Goal: Transaction & Acquisition: Purchase product/service

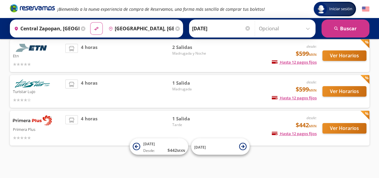
scroll to position [43, 0]
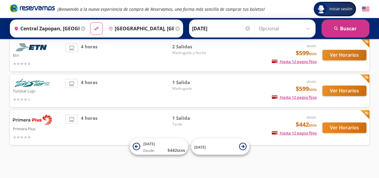
click at [34, 120] on img at bounding box center [32, 120] width 39 height 10
click at [85, 123] on span "4 horas" at bounding box center [89, 128] width 16 height 26
click at [25, 121] on img at bounding box center [32, 120] width 39 height 10
click at [338, 131] on button "Ver Horarios" at bounding box center [345, 127] width 44 height 10
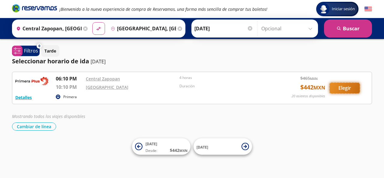
click at [344, 85] on button "Elegir" at bounding box center [344, 88] width 30 height 10
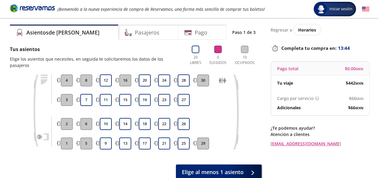
scroll to position [18, 0]
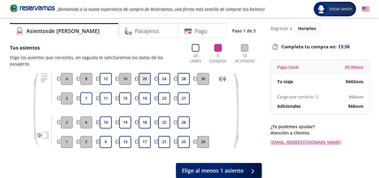
click at [146, 73] on button "20" at bounding box center [145, 79] width 12 height 12
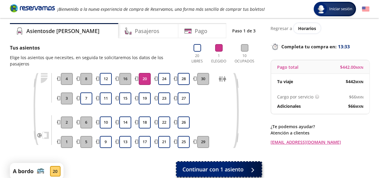
click at [241, 166] on span "Continuar con 1 asiento" at bounding box center [213, 169] width 61 height 8
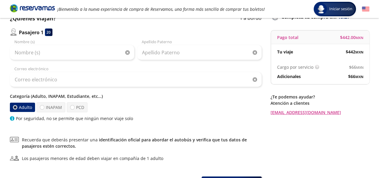
scroll to position [48, 0]
click at [69, 107] on label "PCD" at bounding box center [77, 107] width 21 height 10
click at [70, 107] on input "PCD" at bounding box center [72, 107] width 4 height 4
radio input "true"
radio input "false"
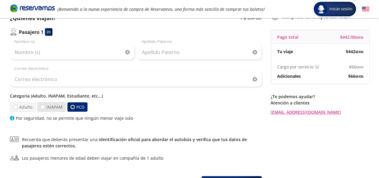
click at [52, 107] on label "INAPAM" at bounding box center [51, 107] width 29 height 10
click at [45, 107] on input "INAPAM" at bounding box center [43, 107] width 4 height 4
radio input "true"
radio input "false"
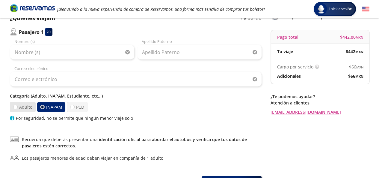
click at [24, 106] on label "Adulto" at bounding box center [23, 107] width 26 height 10
click at [17, 106] on input "Adulto" at bounding box center [15, 107] width 4 height 4
radio input "true"
radio input "false"
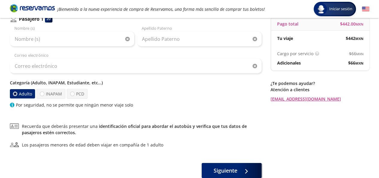
scroll to position [60, 0]
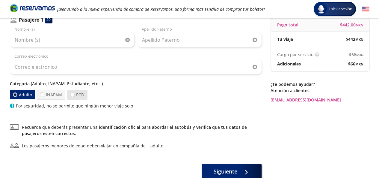
click at [78, 96] on label "PCD" at bounding box center [77, 95] width 21 height 10
click at [74, 96] on input "PCD" at bounding box center [72, 95] width 4 height 4
radio input "true"
radio input "false"
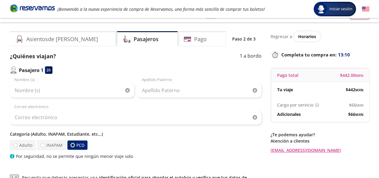
scroll to position [9, 0]
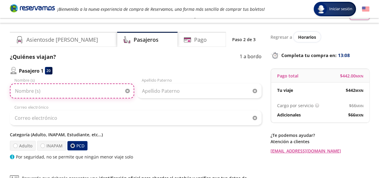
click at [82, 94] on input "Nombre (s)" at bounding box center [72, 90] width 124 height 15
type input "Ximena"
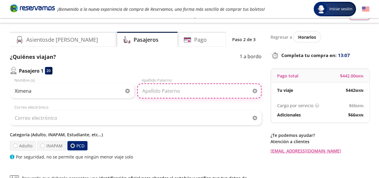
type input "[PERSON_NAME]"
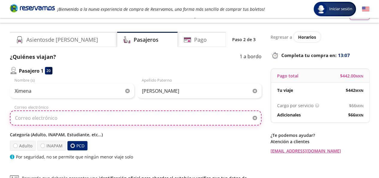
type input "[EMAIL_ADDRESS][DOMAIN_NAME]"
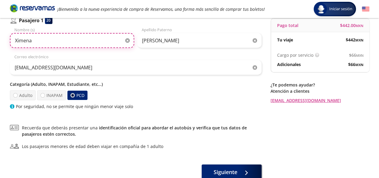
scroll to position [60, 0]
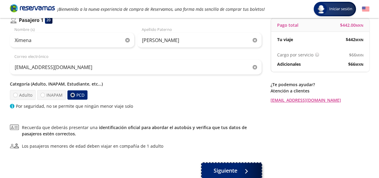
click at [240, 165] on button "Siguiente" at bounding box center [232, 170] width 60 height 15
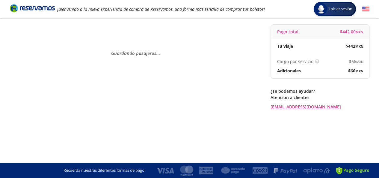
scroll to position [0, 0]
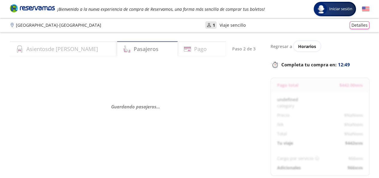
select select "MX"
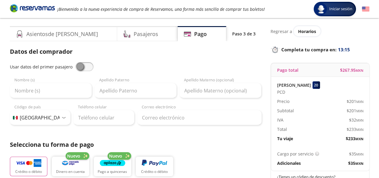
scroll to position [15, 0]
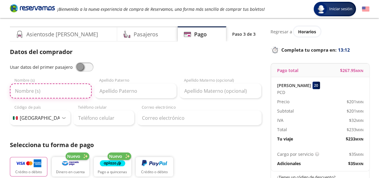
click at [56, 94] on input "Nombre (s)" at bounding box center [51, 90] width 82 height 15
type input "Ximena"
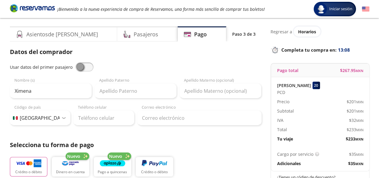
click at [79, 69] on span at bounding box center [85, 66] width 18 height 9
click at [76, 62] on input "checkbox" at bounding box center [76, 62] width 0 height 0
type input "[PERSON_NAME]"
type input "[EMAIL_ADDRESS][DOMAIN_NAME]"
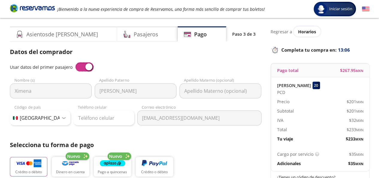
scroll to position [52, 0]
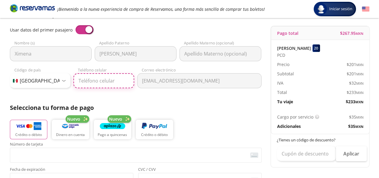
click at [97, 79] on input "Teléfono celular" at bounding box center [103, 80] width 61 height 15
type input "411 102 2008"
click at [206, 99] on div "Datos del comprador Usar datos del primer pasajero Ximena Nombre (s) [PERSON_NA…" at bounding box center [136, 145] width 252 height 271
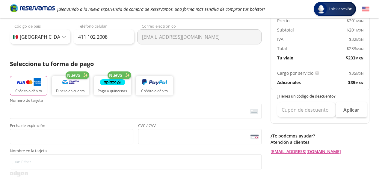
scroll to position [96, 0]
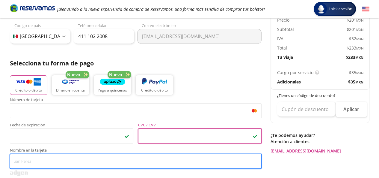
click at [81, 160] on input "Nombre en la tarjeta" at bounding box center [136, 161] width 252 height 15
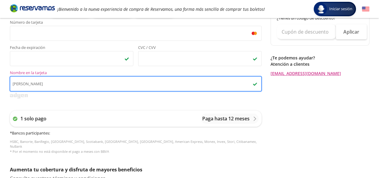
scroll to position [174, 0]
type input "[PERSON_NAME]"
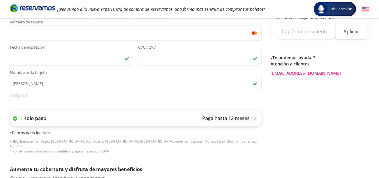
click at [129, 124] on div "1 solo pago Paga hasta 12 meses" at bounding box center [136, 118] width 252 height 16
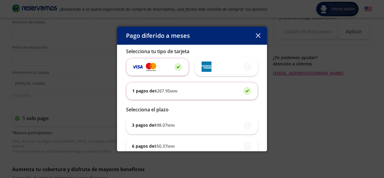
click at [317, 100] on div "Pago diferido a meses Selecciona tu tipo de tarjeta 1 pagos de $ 267.95 MXN Sel…" at bounding box center [192, 89] width 384 height 178
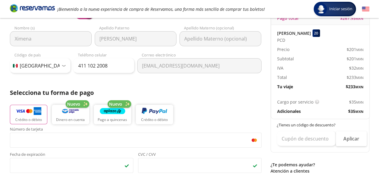
scroll to position [0, 0]
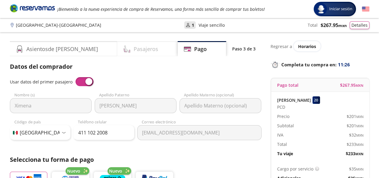
click at [134, 50] on h4 "Pasajeros" at bounding box center [146, 49] width 25 height 8
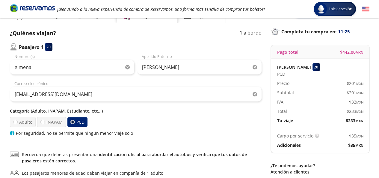
scroll to position [61, 0]
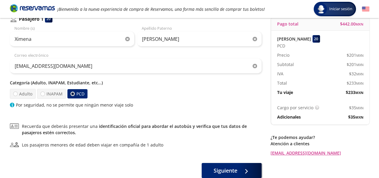
click at [10, 82] on p "Categoría (Adulto, INAPAM, Estudiante, etc...)" at bounding box center [136, 82] width 252 height 6
click at [45, 91] on label "INAPAM" at bounding box center [51, 94] width 29 height 10
click at [45, 92] on input "INAPAM" at bounding box center [43, 94] width 4 height 4
radio input "true"
radio input "false"
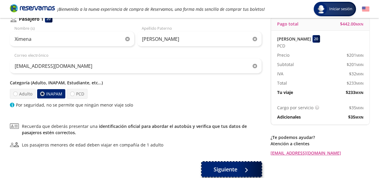
click at [230, 169] on span "Siguiente" at bounding box center [226, 169] width 24 height 8
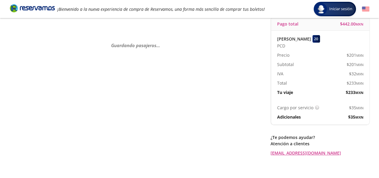
scroll to position [0, 0]
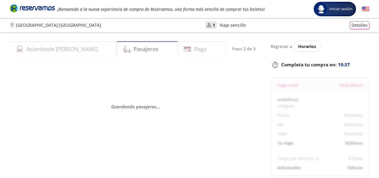
select select "MX"
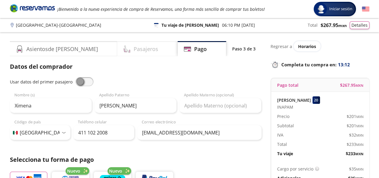
click at [134, 51] on h4 "Pasajeros" at bounding box center [146, 49] width 25 height 8
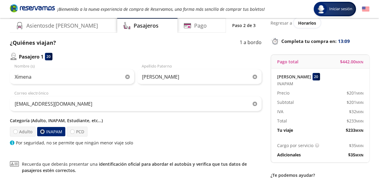
scroll to position [57, 0]
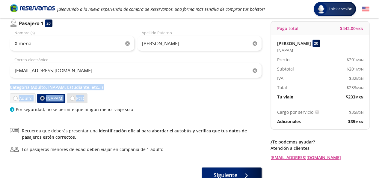
drag, startPoint x: 9, startPoint y: 87, endPoint x: 83, endPoint y: 99, distance: 74.4
click at [83, 99] on div "Asientos de [PERSON_NAME] Pago Paso 2 de 3 ¿Quiénes viajan? 1 a bordo Pasajero …" at bounding box center [190, 83] width 366 height 198
copy div "Categoría (Adulto, INAPAM, Estudiante, etc...) Adulto INAPAM PCD"
select select "MX"
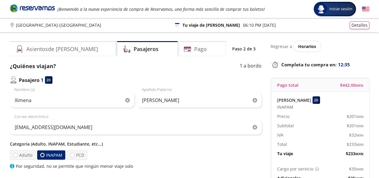
select select "MX"
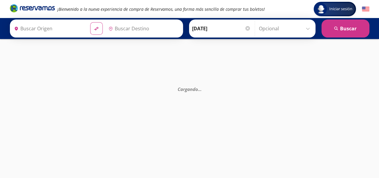
type input "Central Zapopan, [GEOGRAPHIC_DATA]"
type input "[GEOGRAPHIC_DATA], [GEOGRAPHIC_DATA]"
